Goal: Task Accomplishment & Management: Manage account settings

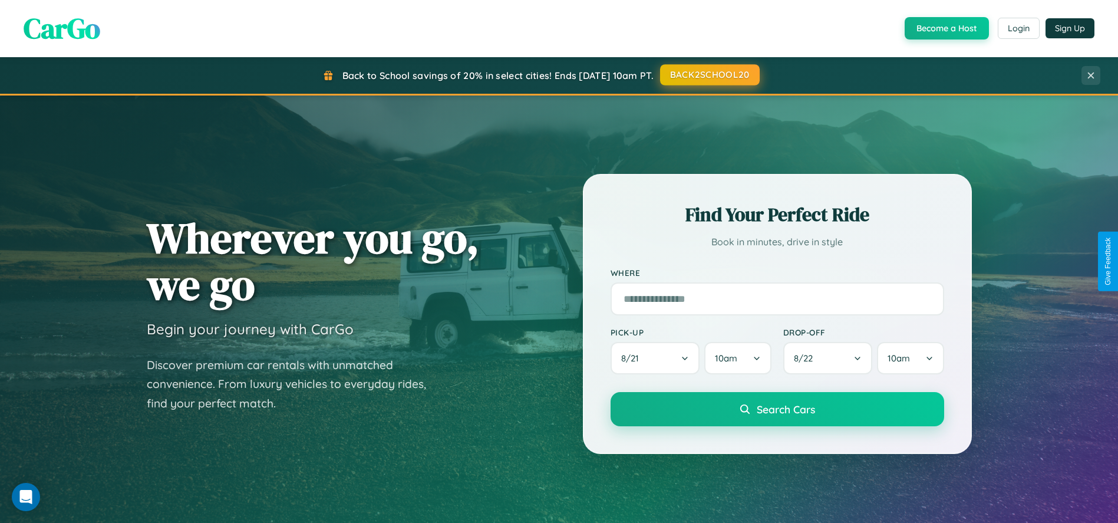
click at [709, 75] on button "BACK2SCHOOL20" at bounding box center [710, 74] width 100 height 21
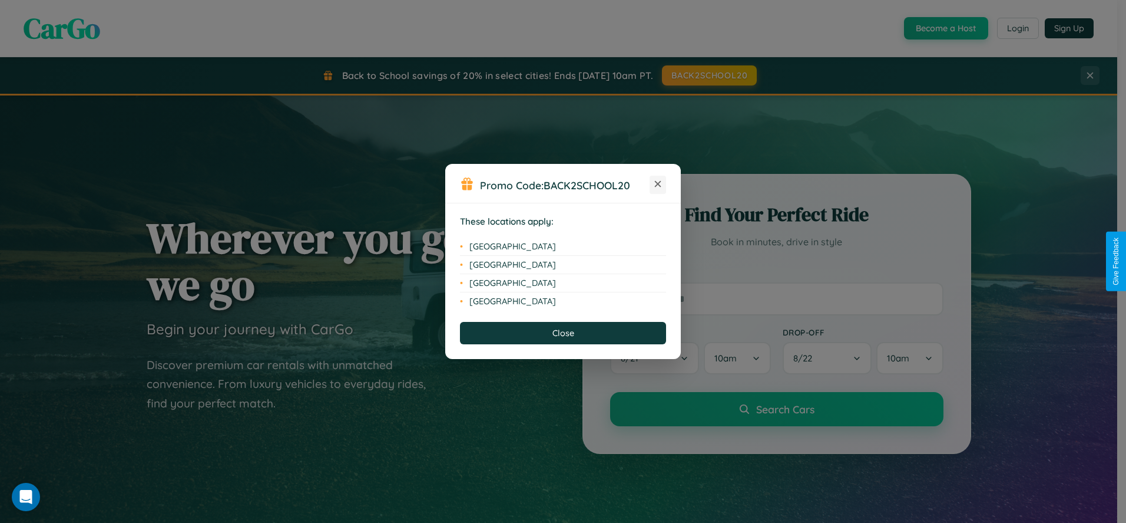
click at [658, 184] on icon at bounding box center [658, 184] width 6 height 6
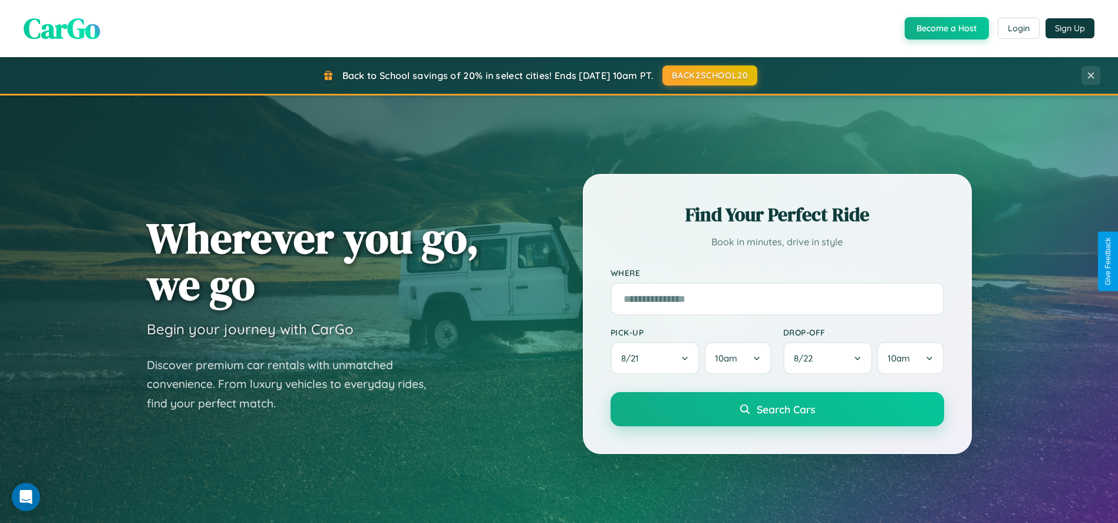
scroll to position [2263, 0]
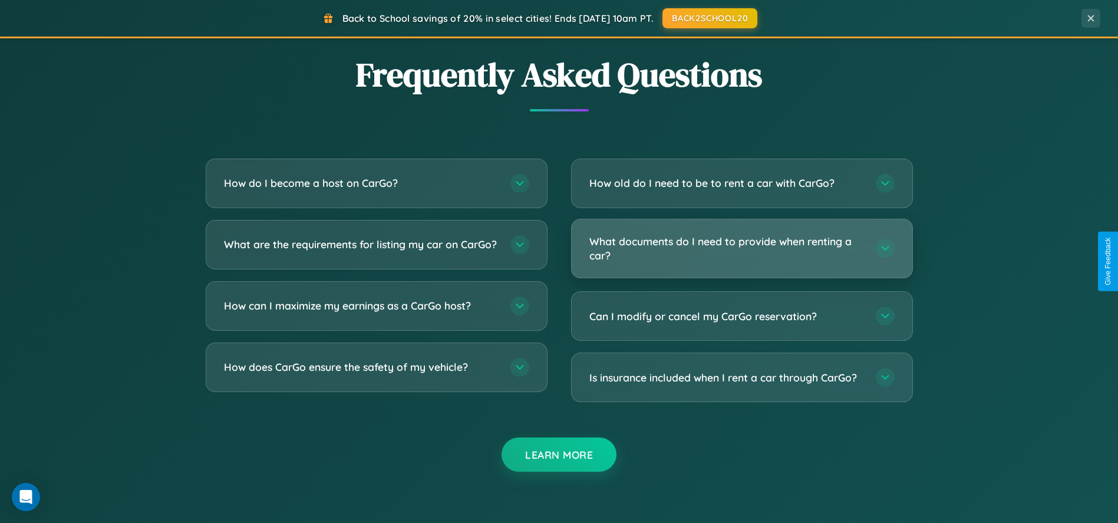
click at [741, 249] on h3 "What documents do I need to provide when renting a car?" at bounding box center [726, 248] width 275 height 29
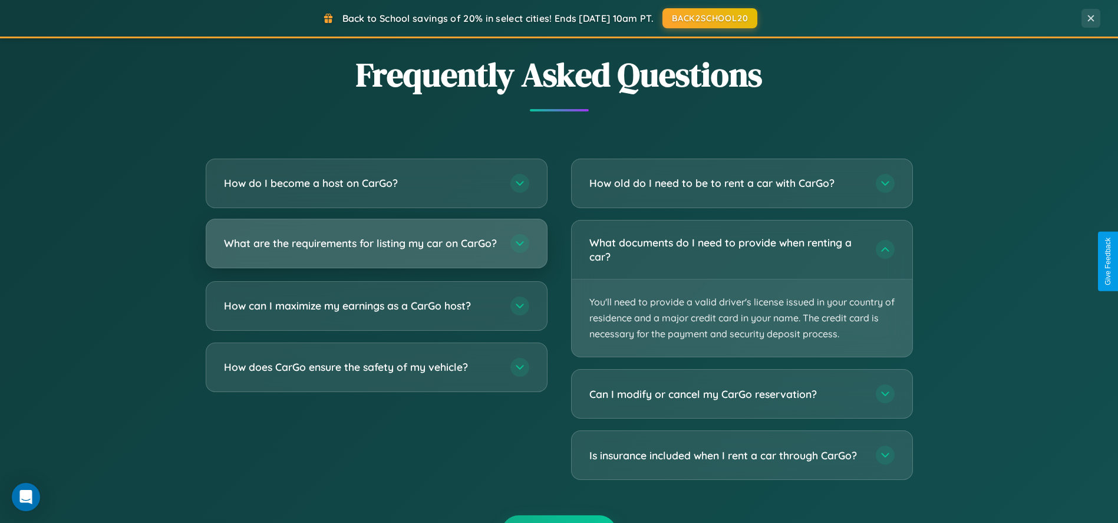
click at [376, 249] on h3 "What are the requirements for listing my car on CarGo?" at bounding box center [361, 243] width 275 height 15
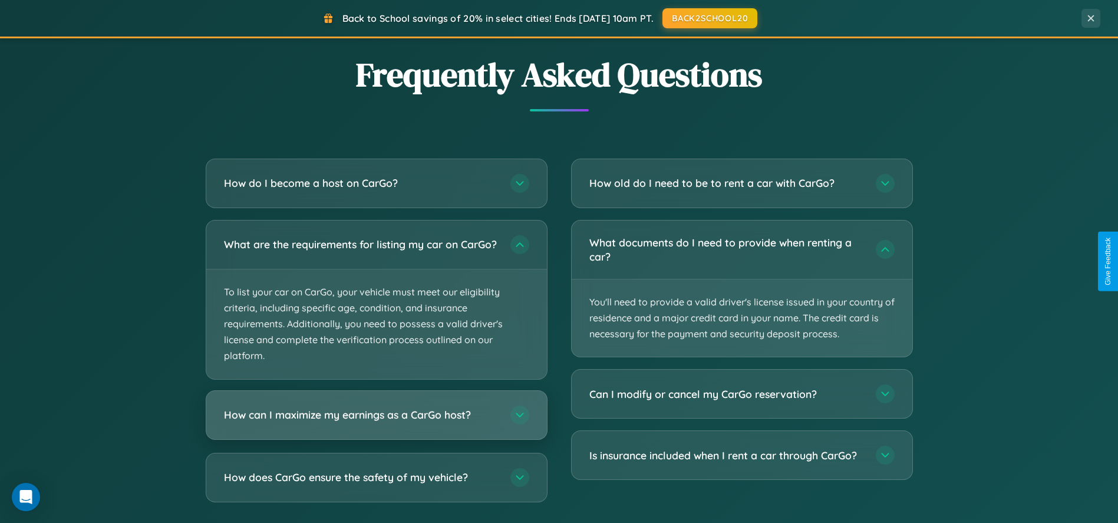
click at [376, 422] on h3 "How can I maximize my earnings as a CarGo host?" at bounding box center [361, 414] width 275 height 15
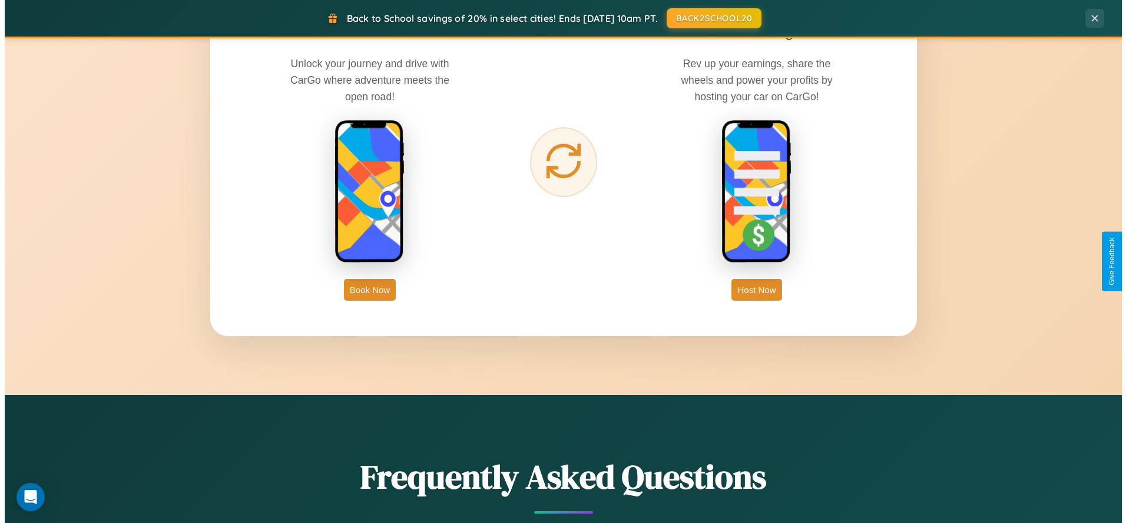
scroll to position [0, 0]
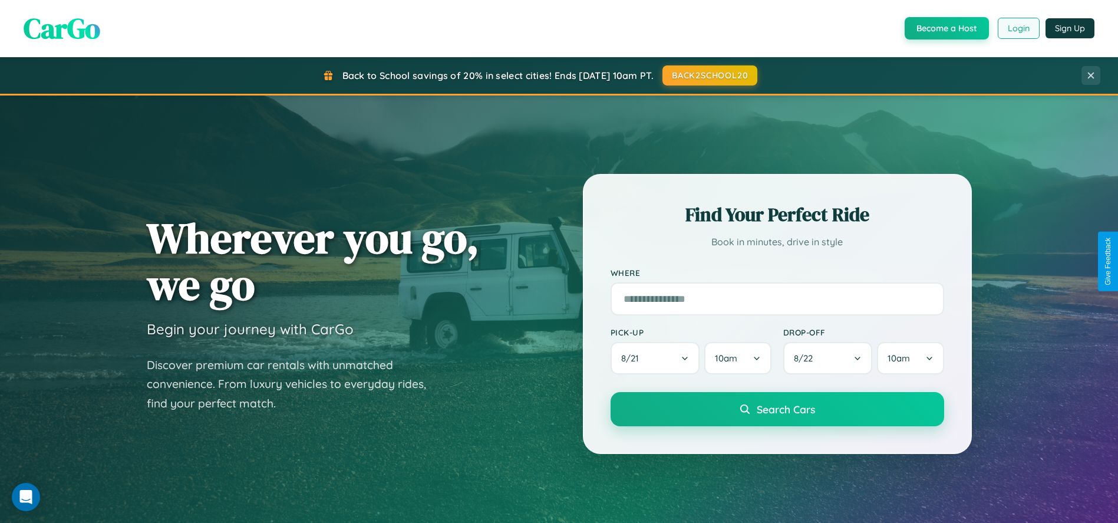
click at [1017, 28] on button "Login" at bounding box center [1018, 28] width 42 height 21
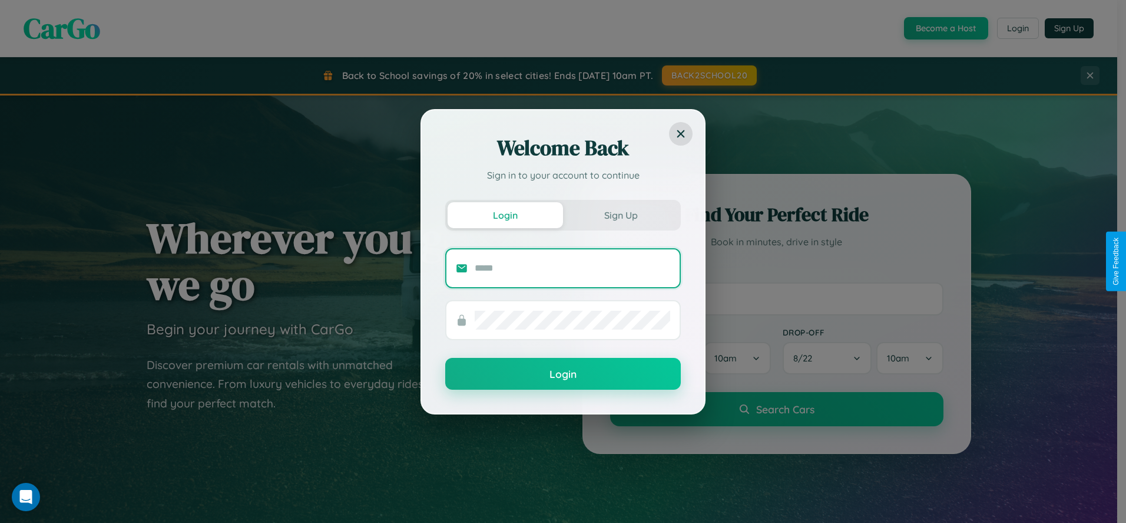
click at [573, 267] on input "text" at bounding box center [573, 268] width 196 height 19
type input "**********"
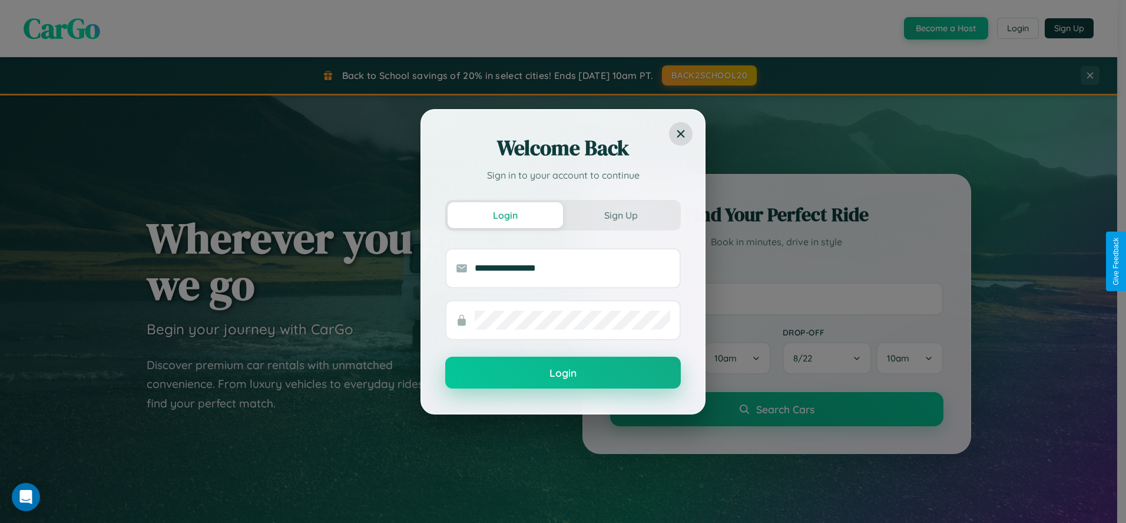
click at [563, 373] on button "Login" at bounding box center [563, 372] width 236 height 32
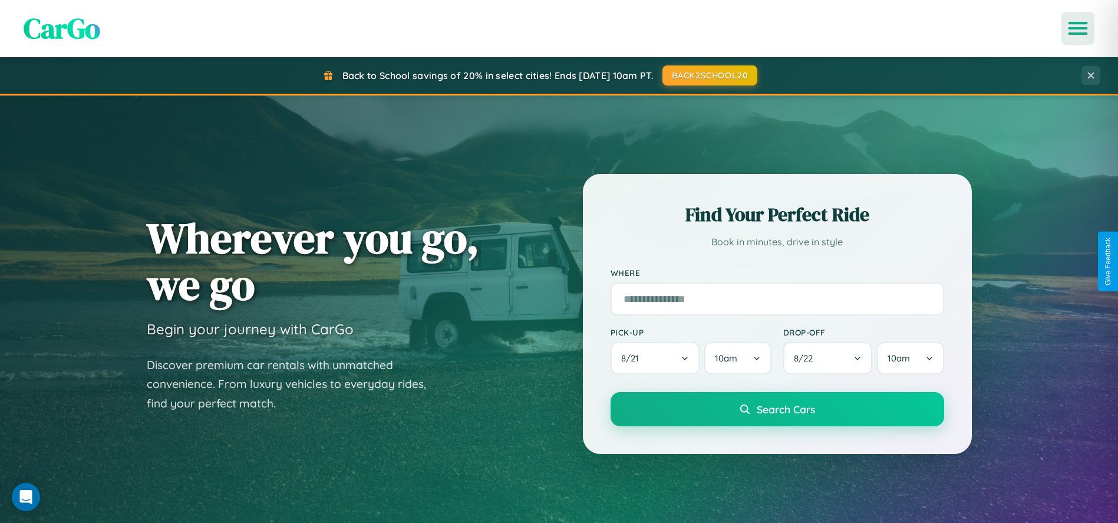
click at [1078, 28] on icon "Open menu" at bounding box center [1077, 28] width 17 height 11
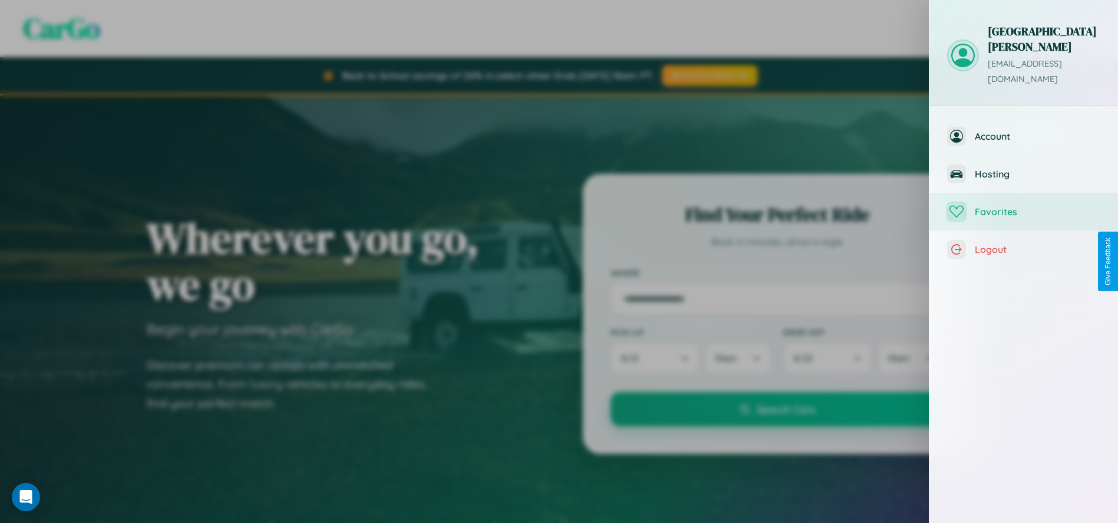
click at [1023, 206] on span "Favorites" at bounding box center [1036, 212] width 125 height 12
